Goal: Transaction & Acquisition: Subscribe to service/newsletter

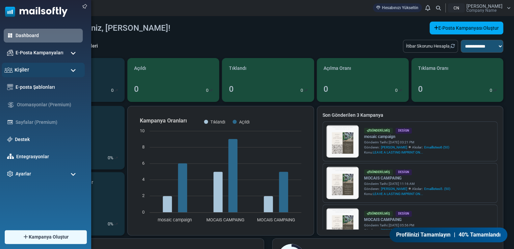
click at [28, 71] on div "Kişiler" at bounding box center [43, 70] width 83 height 15
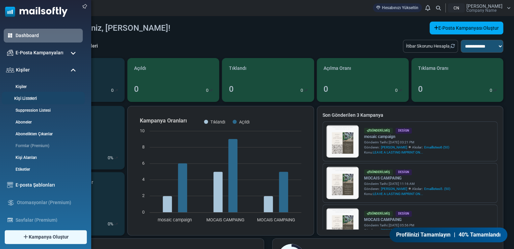
click at [36, 96] on link "Kişi Listeleri" at bounding box center [42, 99] width 81 height 6
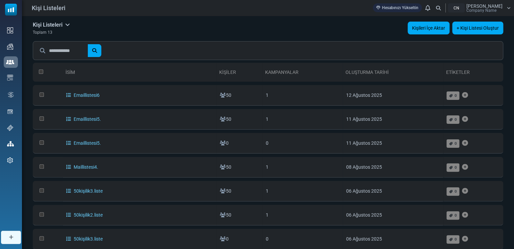
click at [414, 31] on link "Kişileri İçe Aktar" at bounding box center [429, 28] width 42 height 13
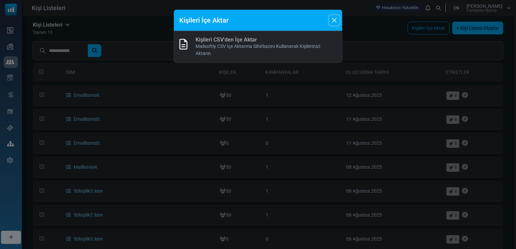
click at [338, 18] on button "Close" at bounding box center [334, 20] width 10 height 10
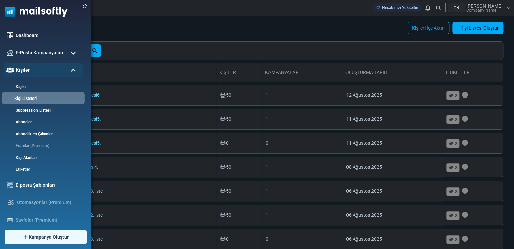
click at [60, 96] on link "Kişi Listeleri" at bounding box center [42, 99] width 81 height 6
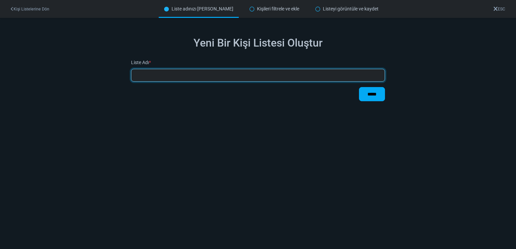
click at [178, 77] on input "text" at bounding box center [258, 75] width 254 height 13
type input "*"
type input "**********"
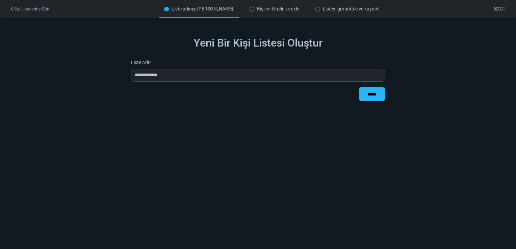
click at [371, 97] on input "*****" at bounding box center [372, 94] width 26 height 14
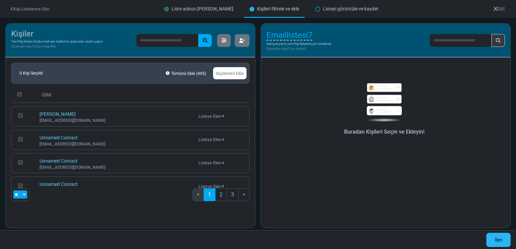
click at [503, 245] on link "İleri" at bounding box center [498, 240] width 24 height 14
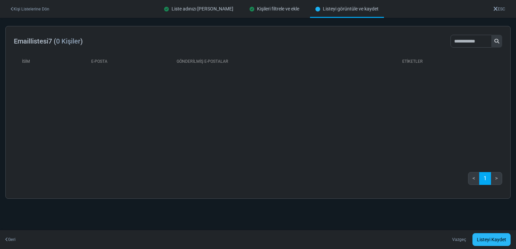
click at [477, 237] on link "Listeyi Kaydet" at bounding box center [491, 239] width 38 height 13
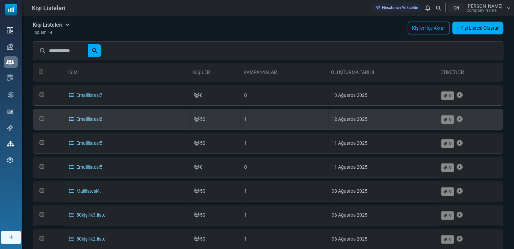
click at [84, 117] on link "Emaillistesi6" at bounding box center [85, 119] width 33 height 5
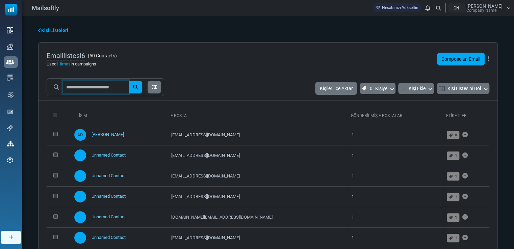
click at [108, 86] on input "text" at bounding box center [96, 87] width 66 height 13
type input "**"
click at [129, 81] on button "submit" at bounding box center [136, 87] width 14 height 13
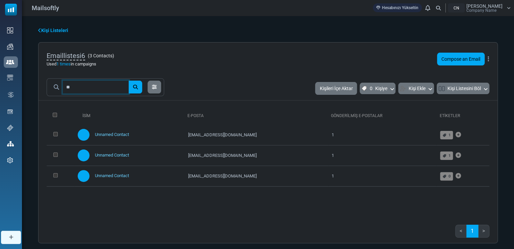
click at [77, 88] on input "**" at bounding box center [96, 87] width 66 height 13
click at [226, 18] on div "Kişi Listeleri Emaillistesi6 ( 3 Contacts ) Used 1 times in campaigns Compose a…" at bounding box center [268, 135] width 492 height 238
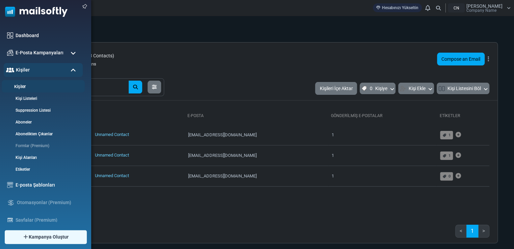
click at [45, 89] on link "Kişiler" at bounding box center [42, 87] width 81 height 6
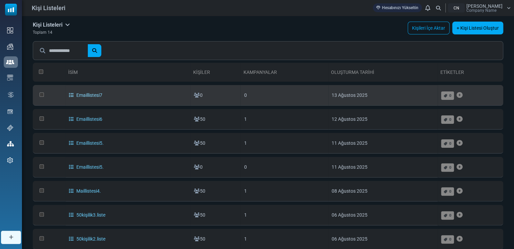
click at [95, 93] on link "Emaillistesi7" at bounding box center [85, 95] width 33 height 5
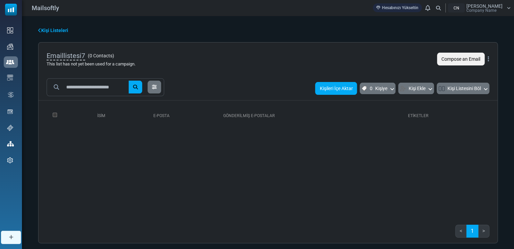
click at [329, 87] on button "Kişileri İçe Aktar" at bounding box center [336, 88] width 42 height 13
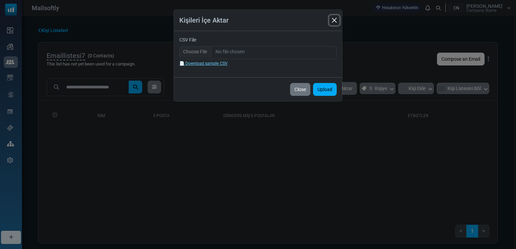
click at [334, 17] on button "Close" at bounding box center [334, 20] width 10 height 10
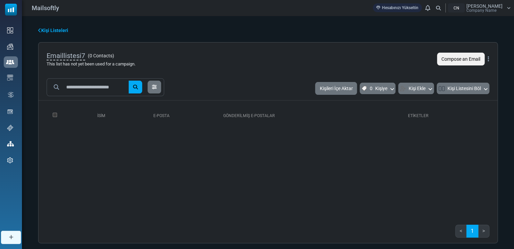
click at [38, 31] on icon at bounding box center [39, 30] width 3 height 5
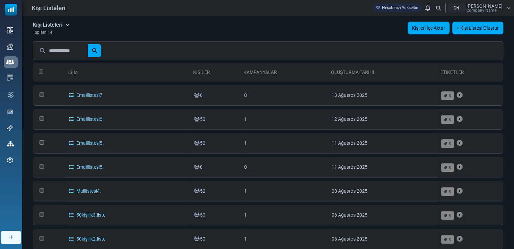
click at [435, 24] on link "Kişileri İçe Aktar" at bounding box center [429, 28] width 42 height 13
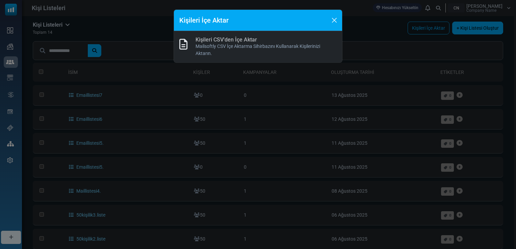
click at [206, 35] on div "Kişileri CSV'den İçe Aktar Mailsoftly CSV İçe Aktarma Sihirbazını Kullanarak Ki…" at bounding box center [258, 46] width 168 height 31
click at [213, 44] on p "Mailsoftly CSV İçe Aktarma Sihirbazını Kullanarak Kişilerinizi Aktarın." at bounding box center [266, 50] width 141 height 14
click at [214, 38] on link "Kişileri CSV'den İçe Aktar" at bounding box center [226, 39] width 61 height 6
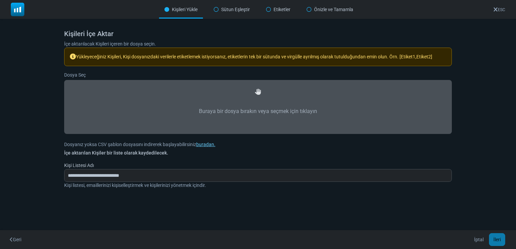
click at [248, 95] on div "Buraya bir dosya bırakın veya seçmek için tıklayın" at bounding box center [258, 106] width 373 height 39
click at [260, 90] on icon at bounding box center [258, 92] width 6 height 6
click at [245, 112] on label "Buraya bir dosya bırakın veya seçmek için tıklayın" at bounding box center [258, 112] width 373 height 30
click at [0, 0] on input "Buraya bir dosya bırakın veya seçmek için tıklayın" at bounding box center [0, 0] width 0 height 0
type input "**********"
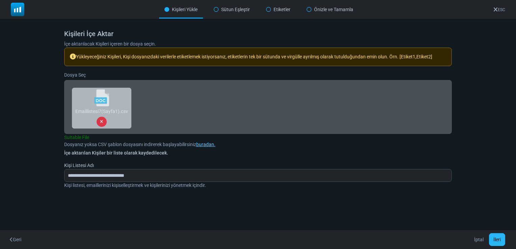
click at [500, 240] on button "İleri" at bounding box center [497, 239] width 16 height 13
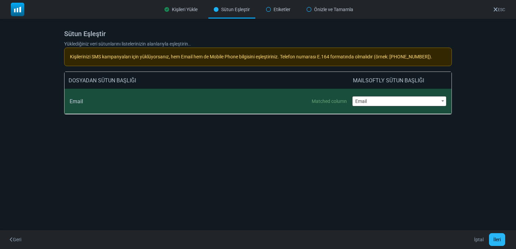
click at [492, 239] on button "İleri" at bounding box center [497, 239] width 16 height 13
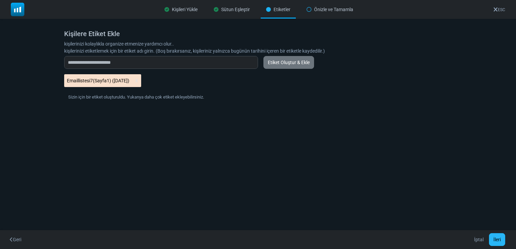
click at [495, 237] on button "İleri" at bounding box center [497, 239] width 16 height 13
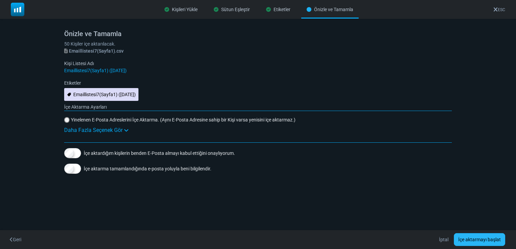
click at [469, 240] on button "İçe aktarmayı başlat" at bounding box center [479, 239] width 51 height 13
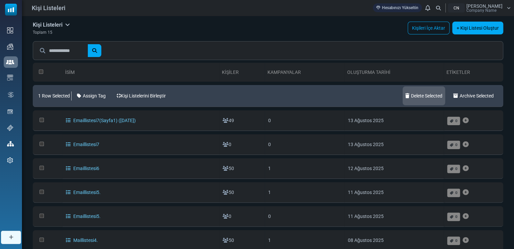
click at [438, 90] on link "Delete Selected" at bounding box center [424, 95] width 43 height 19
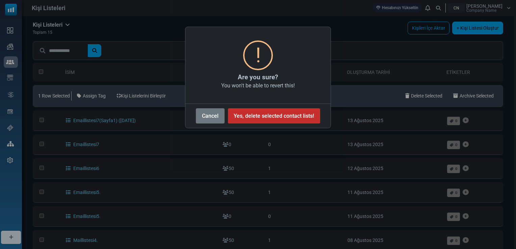
click at [262, 116] on button "Yes, delete selected contact lists!" at bounding box center [274, 115] width 92 height 15
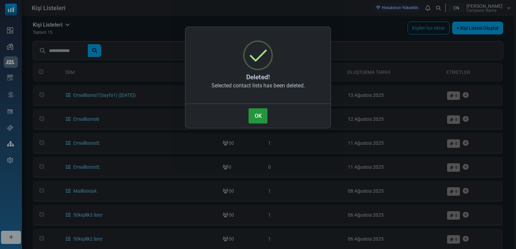
click at [262, 116] on button "OK" at bounding box center [258, 115] width 19 height 15
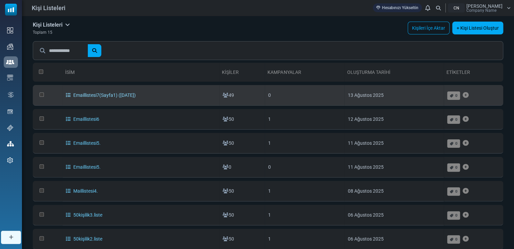
click at [70, 95] on link "Emaillistesi7(Sayfa1) ([DATE])" at bounding box center [101, 95] width 70 height 5
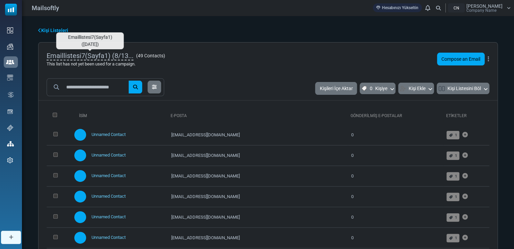
click at [128, 54] on span "Emaillistesi7(Sayfa1) (8/13..." at bounding box center [90, 56] width 87 height 9
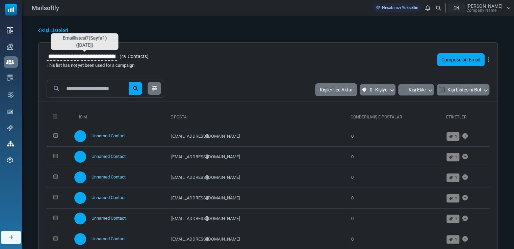
click at [117, 53] on input "**********" at bounding box center [82, 56] width 70 height 11
click at [117, 59] on input "**********" at bounding box center [82, 56] width 70 height 11
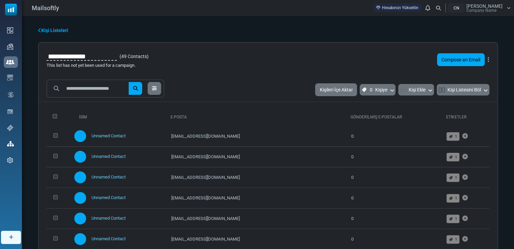
type input "**********"
click at [418, 87] on body "Mailsoftly Hesabınızı Yükseltin Bildirimler CN Ayse Sultan Deveci Company Name …" at bounding box center [257, 195] width 514 height 390
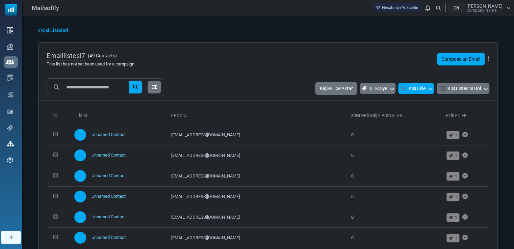
click at [430, 86] on icon at bounding box center [430, 88] width 4 height 6
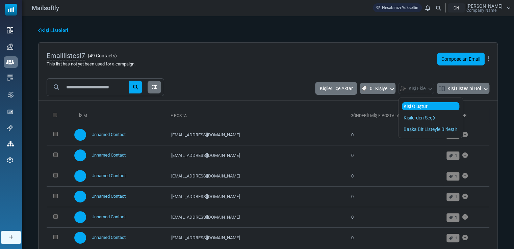
click at [407, 104] on link "Kişi Oluştur" at bounding box center [430, 106] width 57 height 8
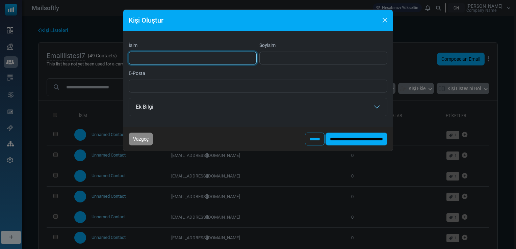
click at [165, 56] on input "İsim" at bounding box center [193, 58] width 128 height 13
type input "****"
type input "******"
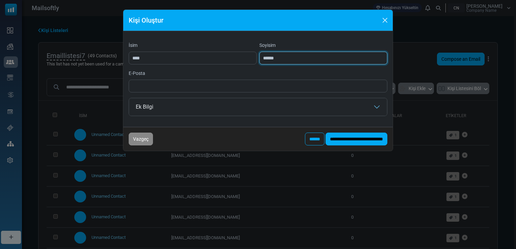
type input "**********"
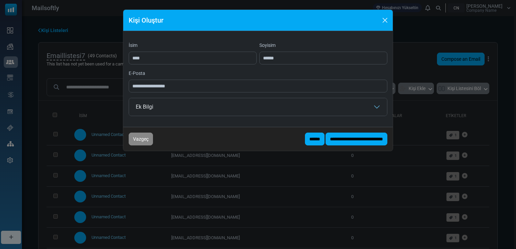
click at [305, 137] on input "******" at bounding box center [315, 139] width 20 height 13
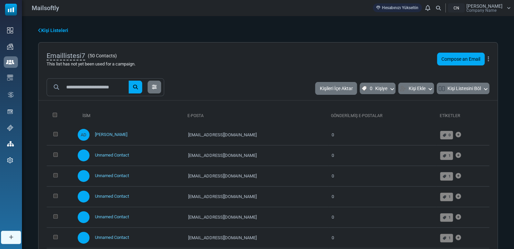
click at [39, 30] on icon at bounding box center [39, 30] width 3 height 5
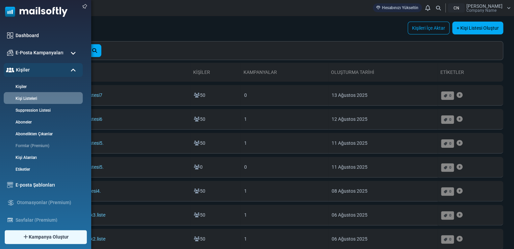
click at [73, 52] on span at bounding box center [73, 53] width 5 height 6
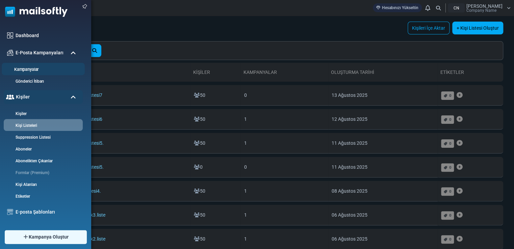
click at [42, 71] on link "Kampanyalar" at bounding box center [42, 70] width 81 height 6
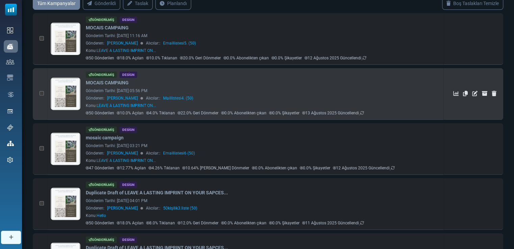
scroll to position [68, 0]
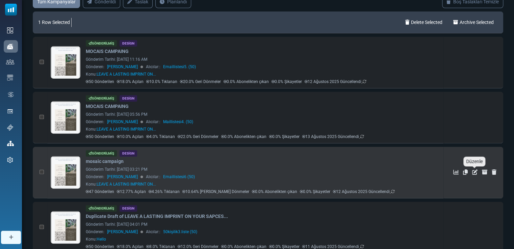
click at [473, 170] on icon "Düzenle" at bounding box center [474, 172] width 5 height 5
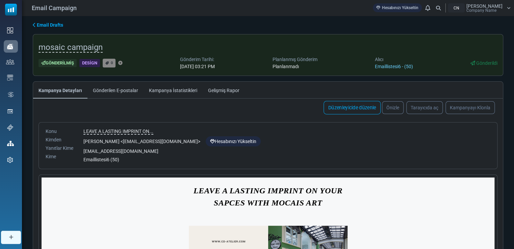
click at [356, 106] on link "Düzenleyicide düzenle" at bounding box center [352, 108] width 57 height 14
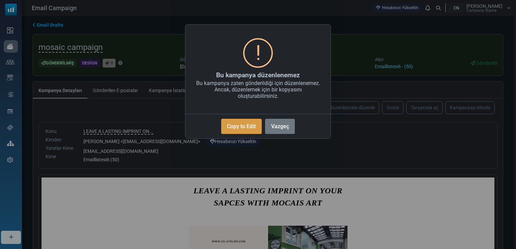
click at [242, 126] on button "Copy to Edit" at bounding box center [241, 126] width 41 height 15
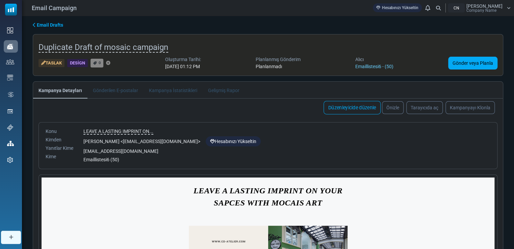
click at [344, 105] on link "Düzenleyicide düzenle" at bounding box center [352, 108] width 57 height 14
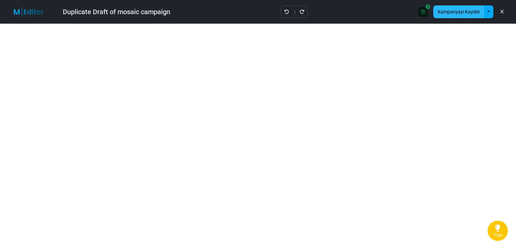
click at [453, 11] on button "Kampanyayı Kaydet" at bounding box center [458, 11] width 51 height 13
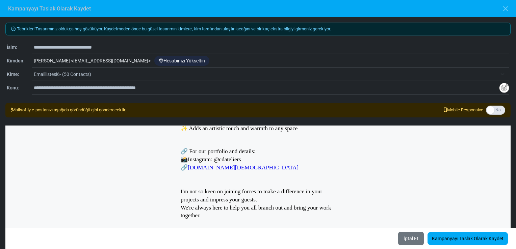
scroll to position [399, 0]
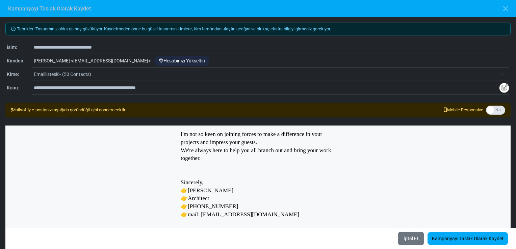
click at [46, 73] on span "Emaillistesi6- (50 Contacts)" at bounding box center [265, 74] width 463 height 8
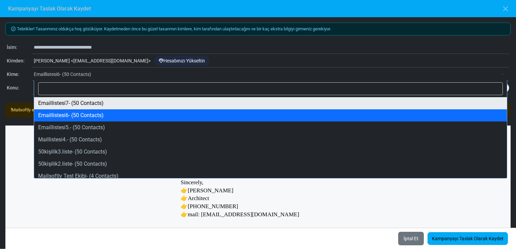
select select "*****"
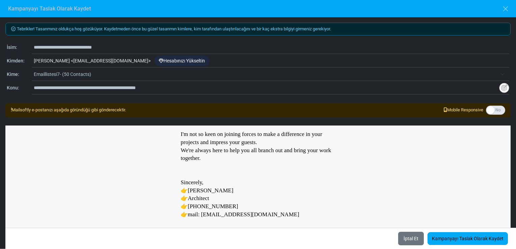
click at [72, 47] on input "**********" at bounding box center [272, 47] width 476 height 13
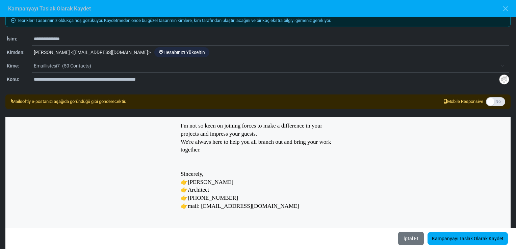
scroll to position [14, 0]
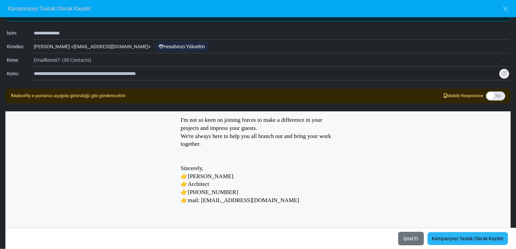
type input "**********"
click at [464, 235] on link "Kampanyayı Taslak Olarak Kaydet" at bounding box center [468, 238] width 80 height 13
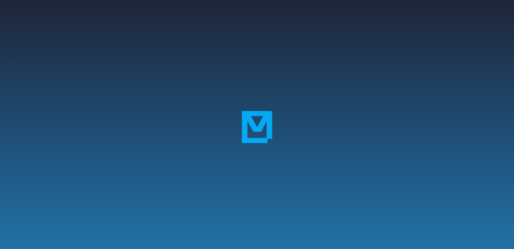
select select "**********"
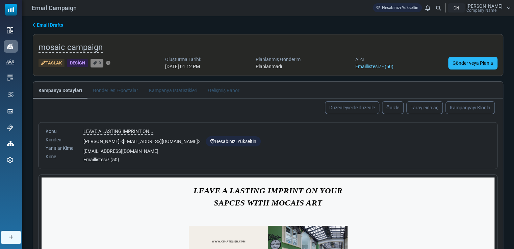
click at [467, 62] on link "Gönder veya Planla" at bounding box center [472, 63] width 49 height 13
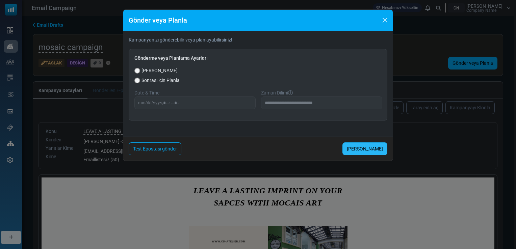
click at [358, 149] on link "[PERSON_NAME]" at bounding box center [364, 149] width 45 height 13
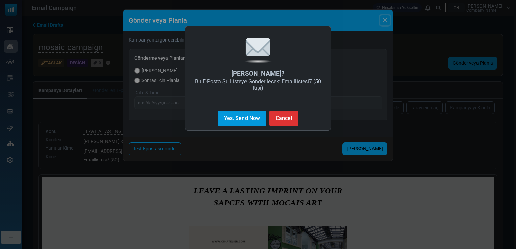
click at [237, 119] on button "Yes, Send Now" at bounding box center [242, 118] width 48 height 15
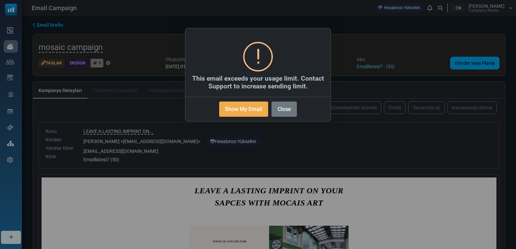
click at [291, 146] on div "× ! This email exceeds your usage limit. Contact Support to increase sending li…" at bounding box center [258, 124] width 516 height 249
click at [287, 110] on button "Close" at bounding box center [284, 109] width 25 height 15
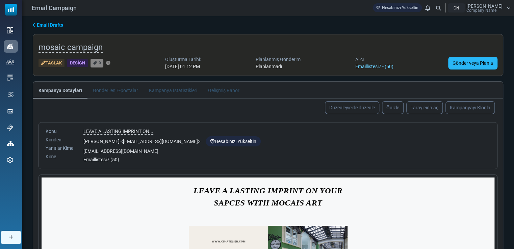
click at [464, 65] on link "Gönder veya Planla" at bounding box center [472, 63] width 49 height 13
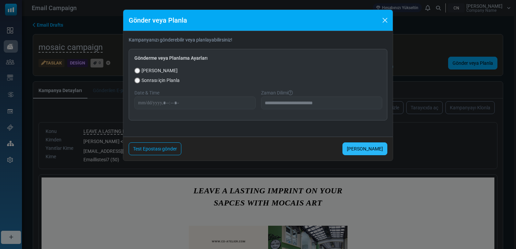
click at [372, 146] on link "Şimdi Gönder" at bounding box center [364, 149] width 45 height 13
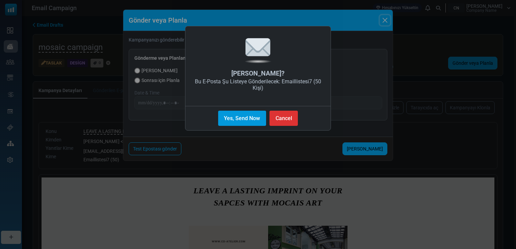
click at [241, 119] on button "Yes, Send Now" at bounding box center [242, 118] width 48 height 15
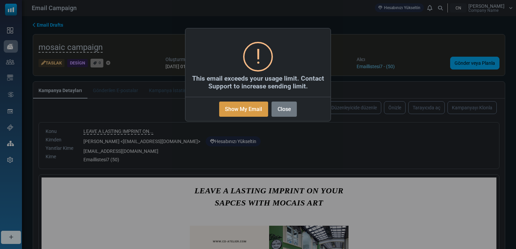
click at [239, 113] on button "Show My Email" at bounding box center [243, 109] width 49 height 15
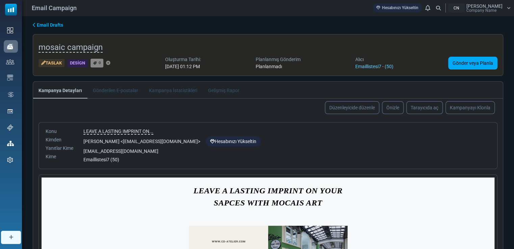
click at [378, 62] on div "Alıcı" at bounding box center [374, 59] width 38 height 7
click at [378, 66] on link "Emaillistesi7 - (50)" at bounding box center [374, 66] width 38 height 5
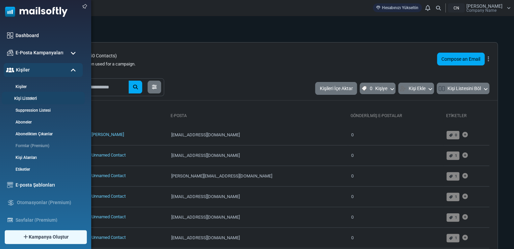
click at [52, 97] on link "Kişi Listeleri" at bounding box center [42, 99] width 81 height 6
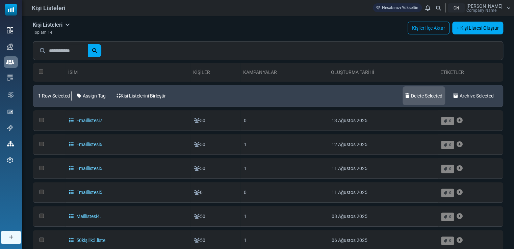
click at [423, 95] on link "Delete Selected" at bounding box center [424, 95] width 43 height 19
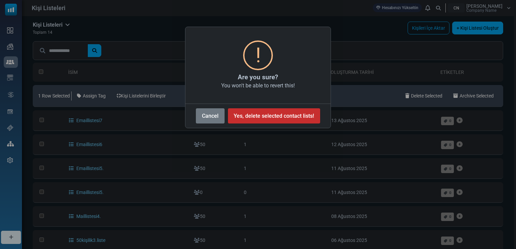
click at [256, 113] on button "Yes, delete selected contact lists!" at bounding box center [274, 115] width 92 height 15
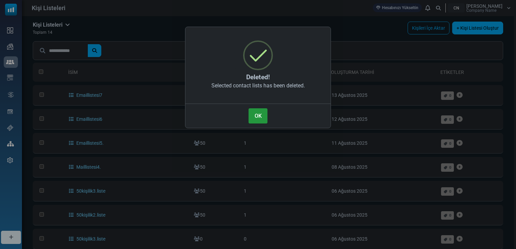
click at [257, 113] on button "OK" at bounding box center [258, 115] width 19 height 15
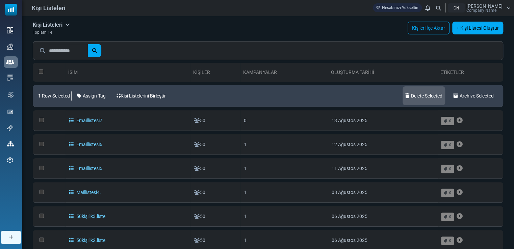
click at [408, 93] on link "Delete Selected" at bounding box center [424, 95] width 43 height 19
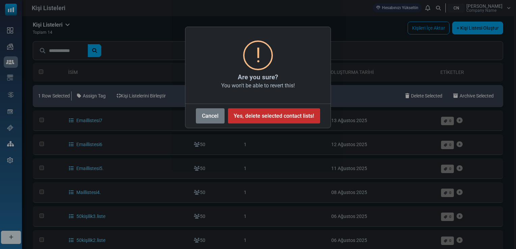
click at [269, 113] on button "Yes, delete selected contact lists!" at bounding box center [274, 115] width 92 height 15
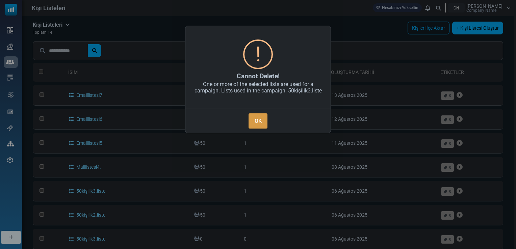
click at [255, 120] on button "OK" at bounding box center [258, 120] width 19 height 15
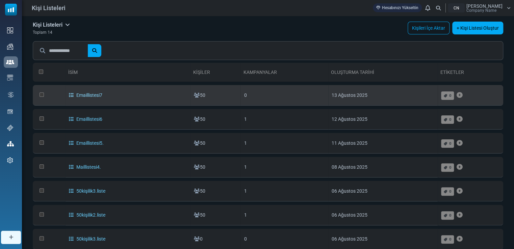
click at [93, 93] on link "Emaillistesi7" at bounding box center [85, 95] width 33 height 5
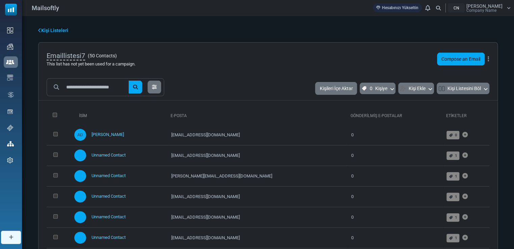
click at [40, 30] on icon at bounding box center [39, 30] width 3 height 5
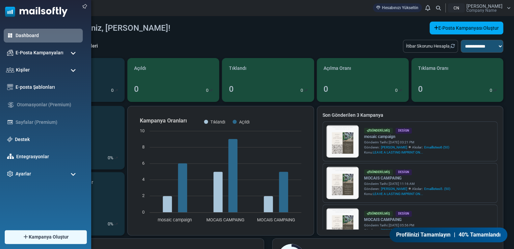
click at [73, 51] on span at bounding box center [73, 53] width 5 height 6
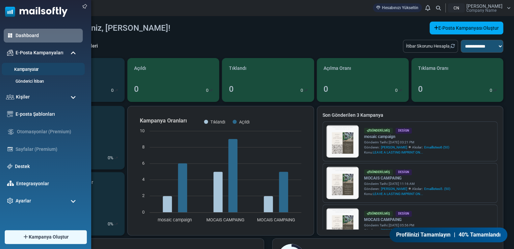
click at [46, 71] on link "Kampanyalar" at bounding box center [42, 70] width 81 height 6
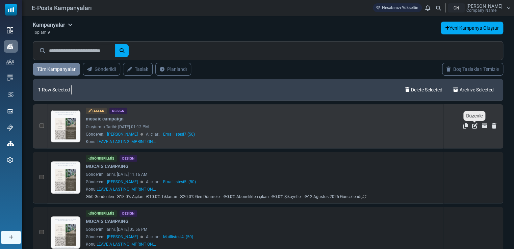
click at [472, 124] on icon "Düzenle" at bounding box center [474, 125] width 5 height 5
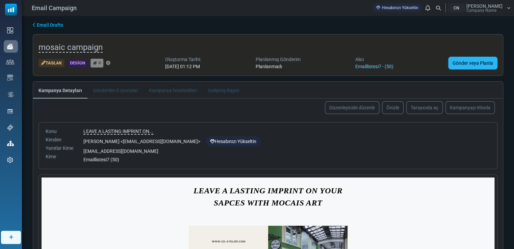
click at [466, 62] on link "Gönder veya Planla" at bounding box center [472, 63] width 49 height 13
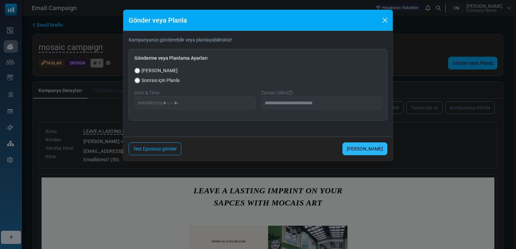
click at [368, 148] on link "[PERSON_NAME]" at bounding box center [364, 149] width 45 height 13
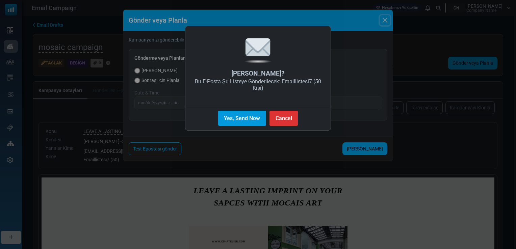
click at [246, 119] on button "Yes, Send Now" at bounding box center [242, 118] width 48 height 15
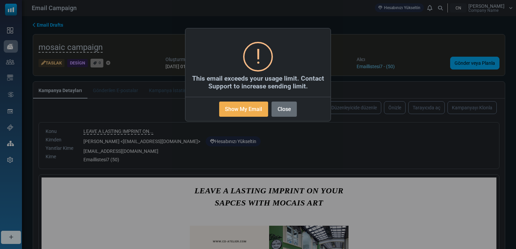
click at [280, 105] on button "Close" at bounding box center [284, 109] width 25 height 15
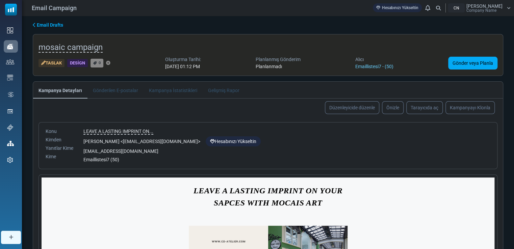
click at [36, 25] on link "Email Drafts" at bounding box center [48, 25] width 30 height 7
